Goal: Task Accomplishment & Management: Complete application form

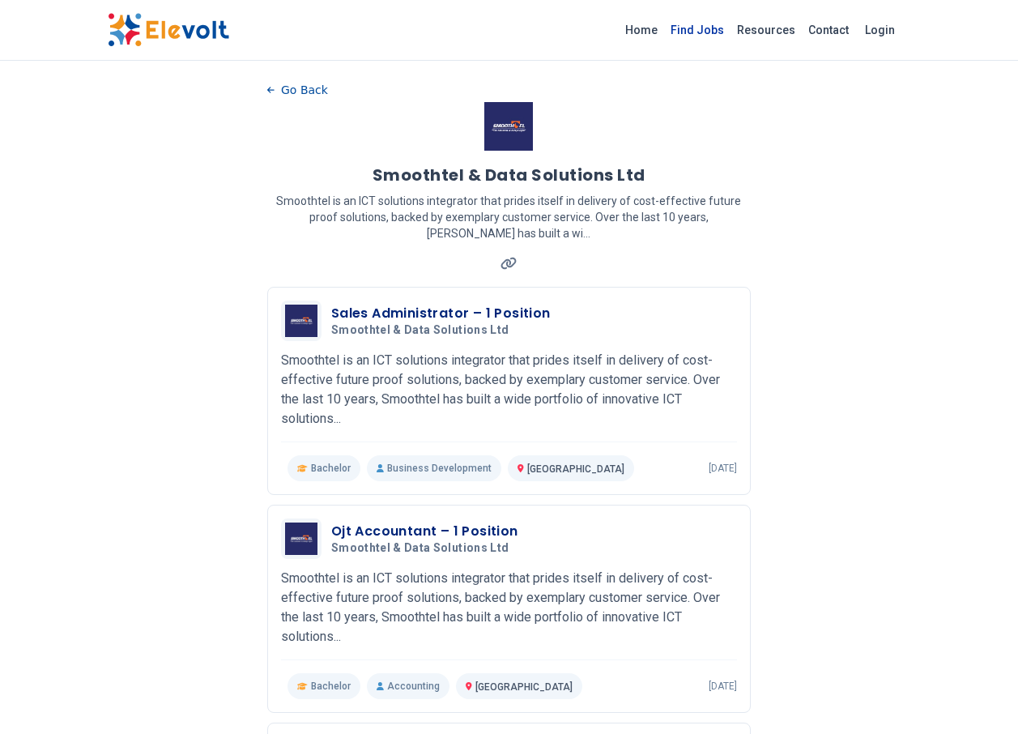
click at [731, 28] on link "Find Jobs" at bounding box center [697, 30] width 66 height 26
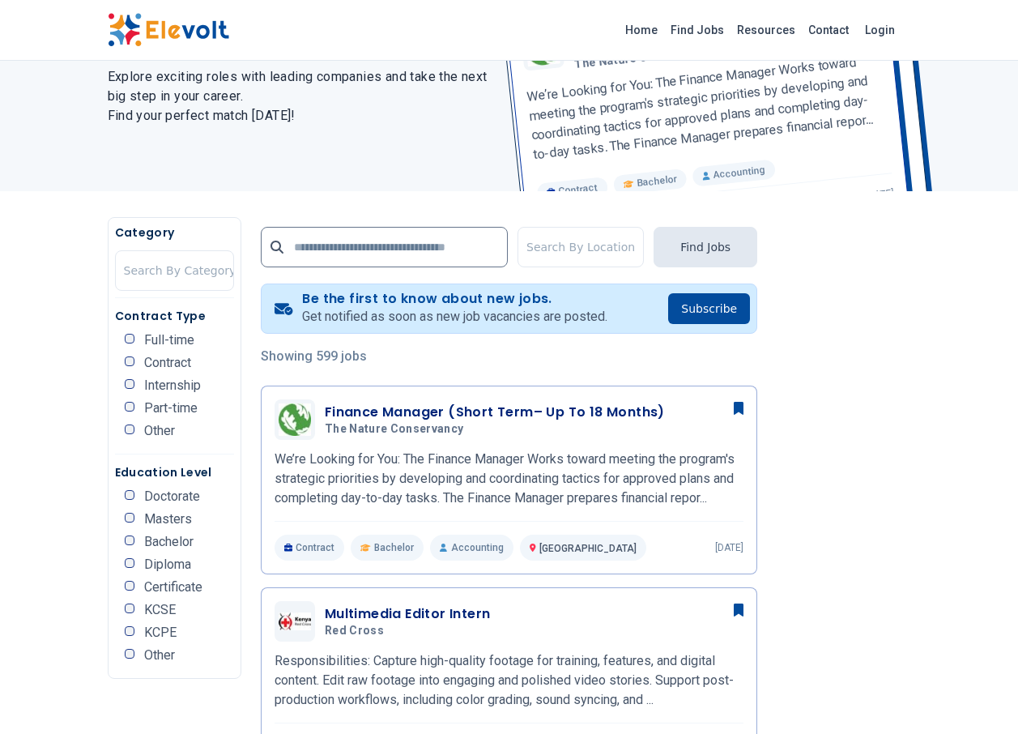
scroll to position [162, 0]
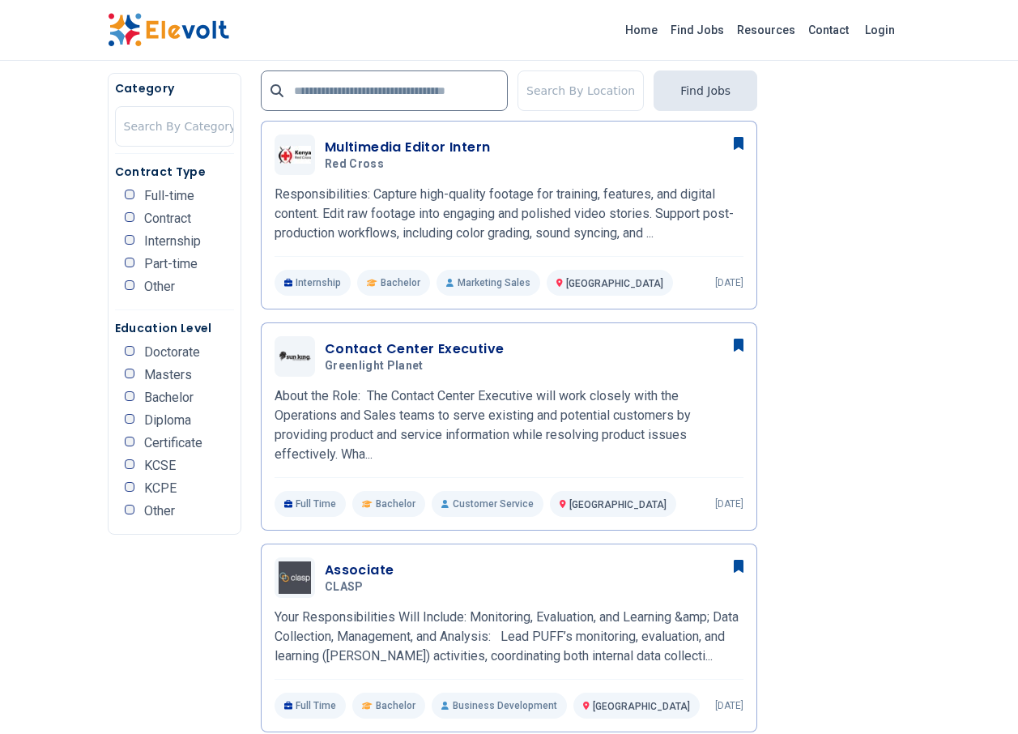
scroll to position [648, 0]
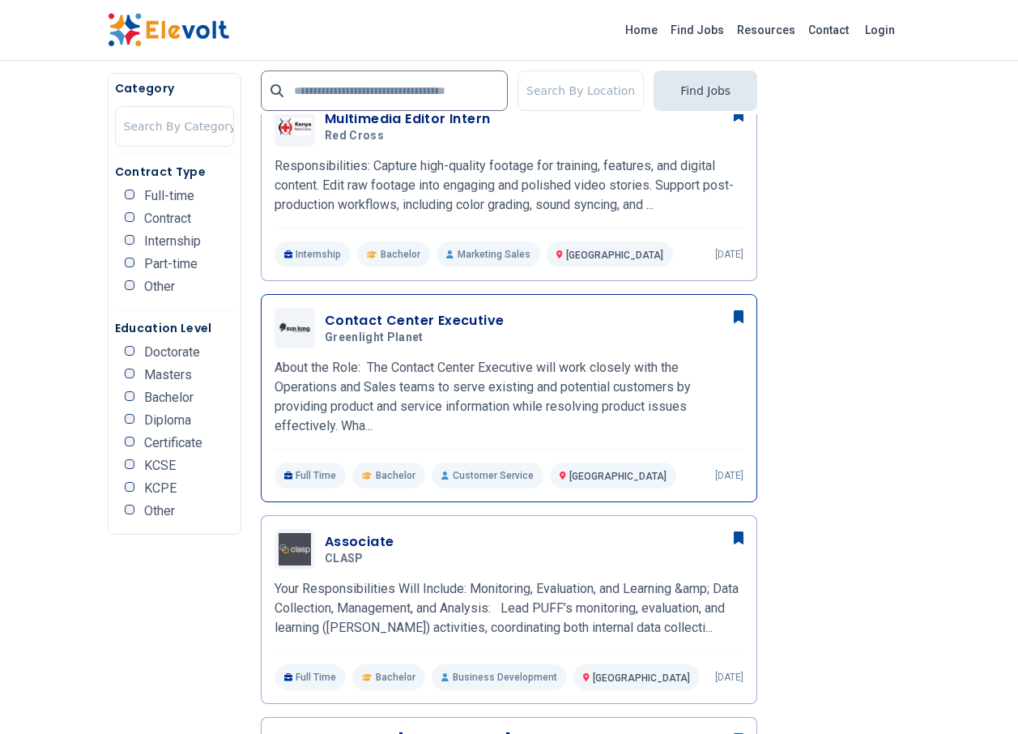
click at [407, 311] on h3 "Contact Center Executive" at bounding box center [415, 320] width 180 height 19
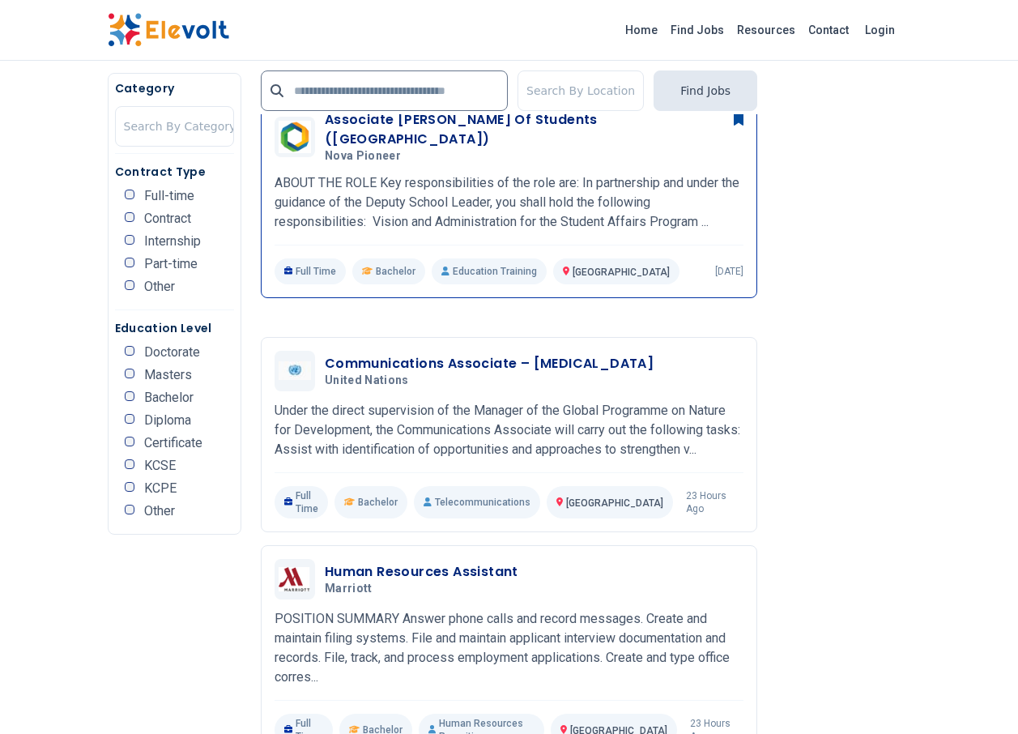
scroll to position [1296, 0]
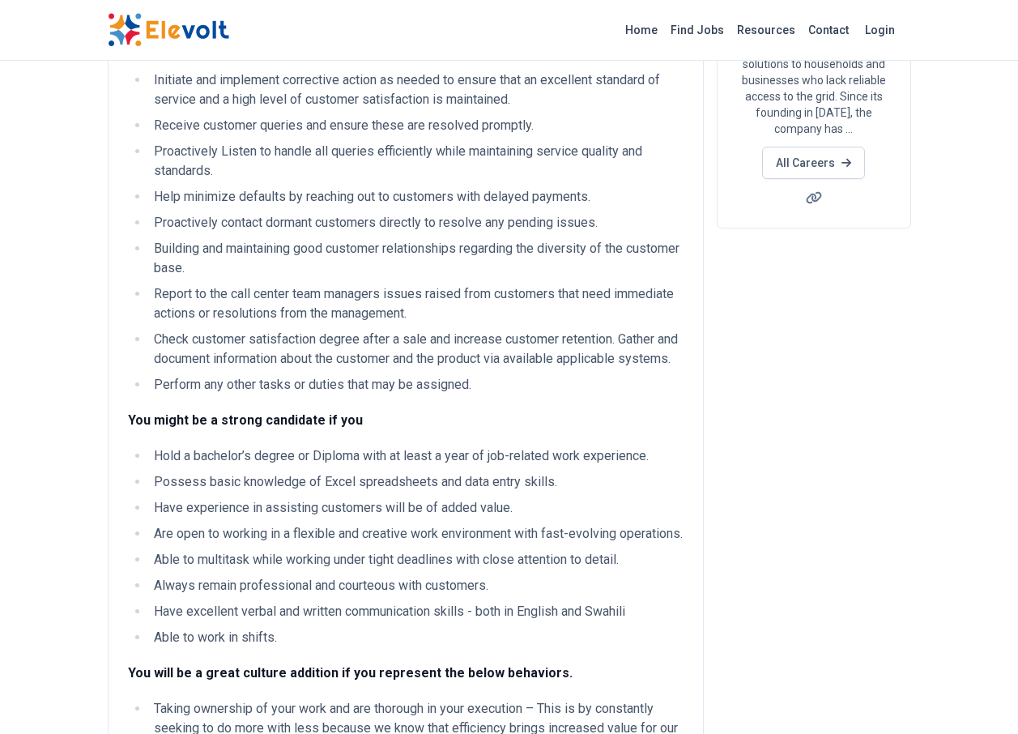
scroll to position [324, 0]
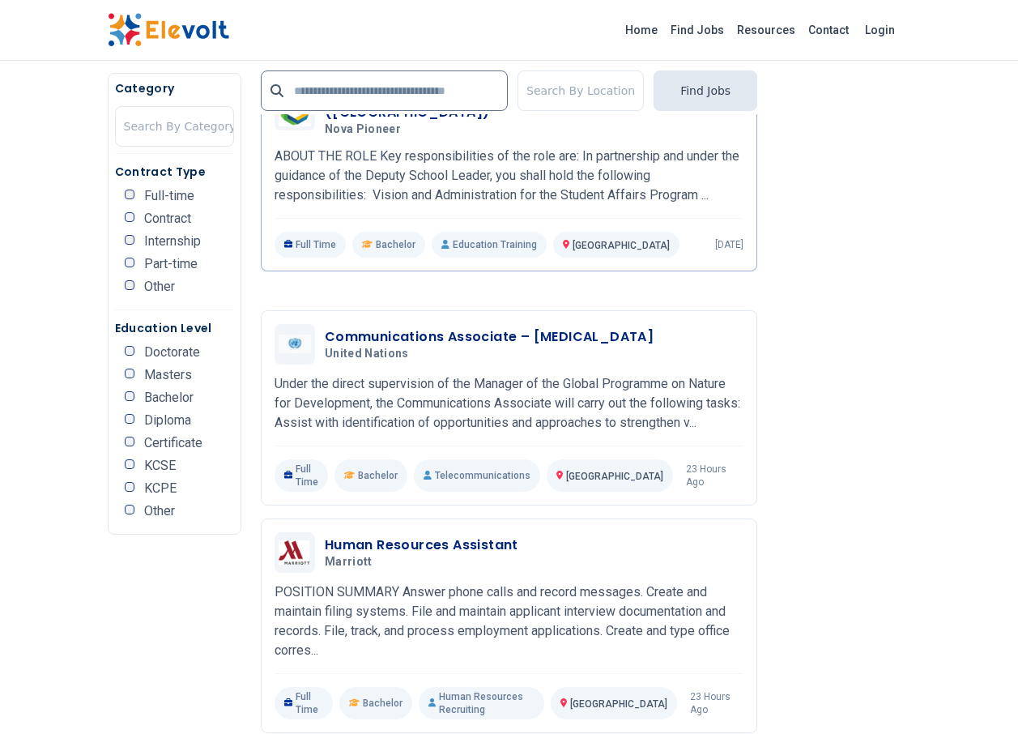
scroll to position [1296, 0]
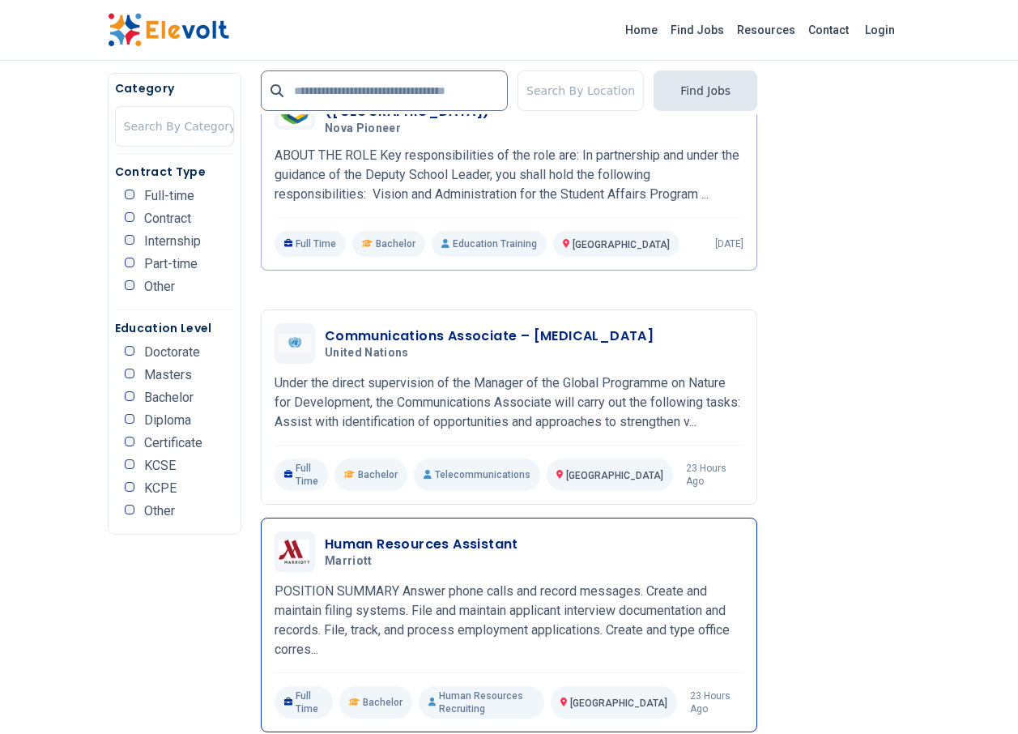
click at [356, 535] on h3 "Human Resources Assistant" at bounding box center [422, 544] width 194 height 19
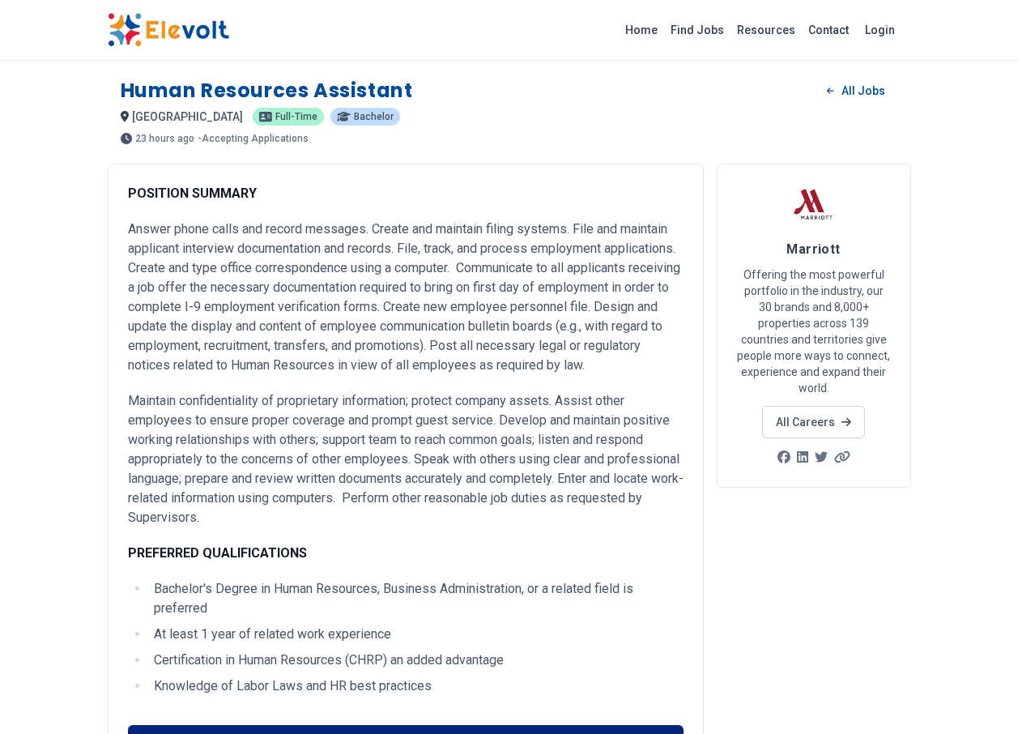
click at [416, 725] on link "Apply for this position" at bounding box center [406, 740] width 556 height 31
